Goal: Task Accomplishment & Management: Manage account settings

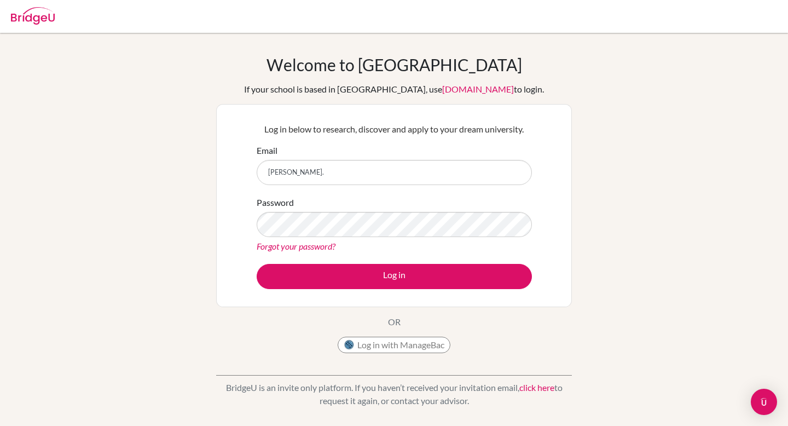
type input "[PERSON_NAME][EMAIL_ADDRESS][DOMAIN_NAME]"
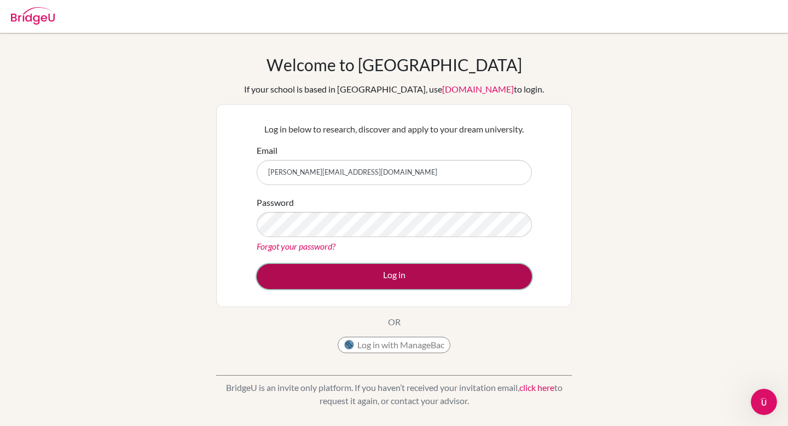
click at [299, 278] on button "Log in" at bounding box center [394, 276] width 275 height 25
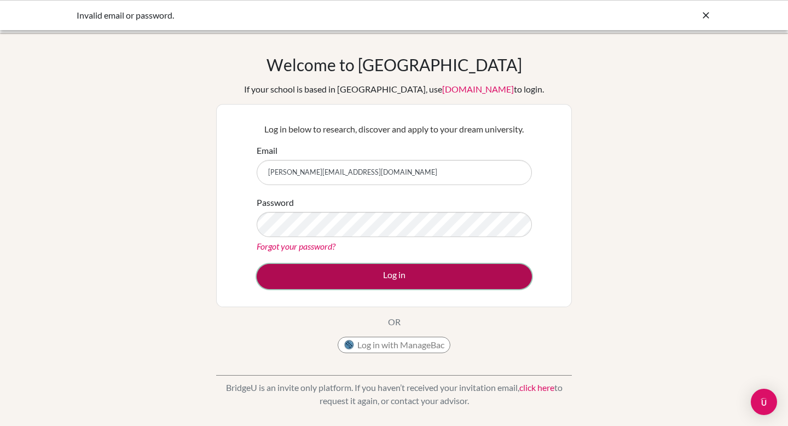
click at [401, 273] on button "Log in" at bounding box center [394, 276] width 275 height 25
